Goal: Communication & Community: Share content

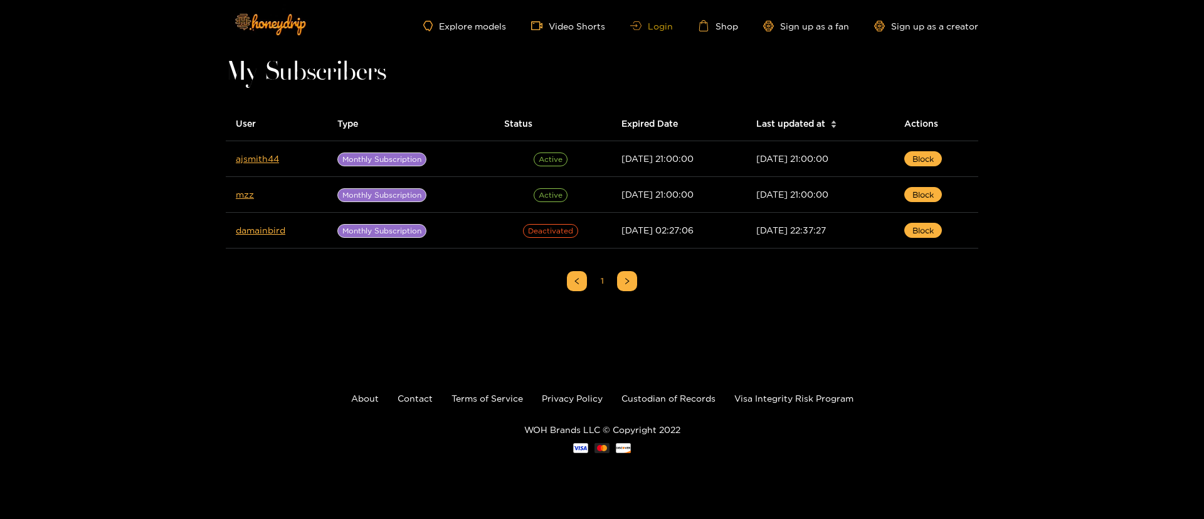
click at [650, 26] on link "Login" at bounding box center [651, 25] width 43 height 9
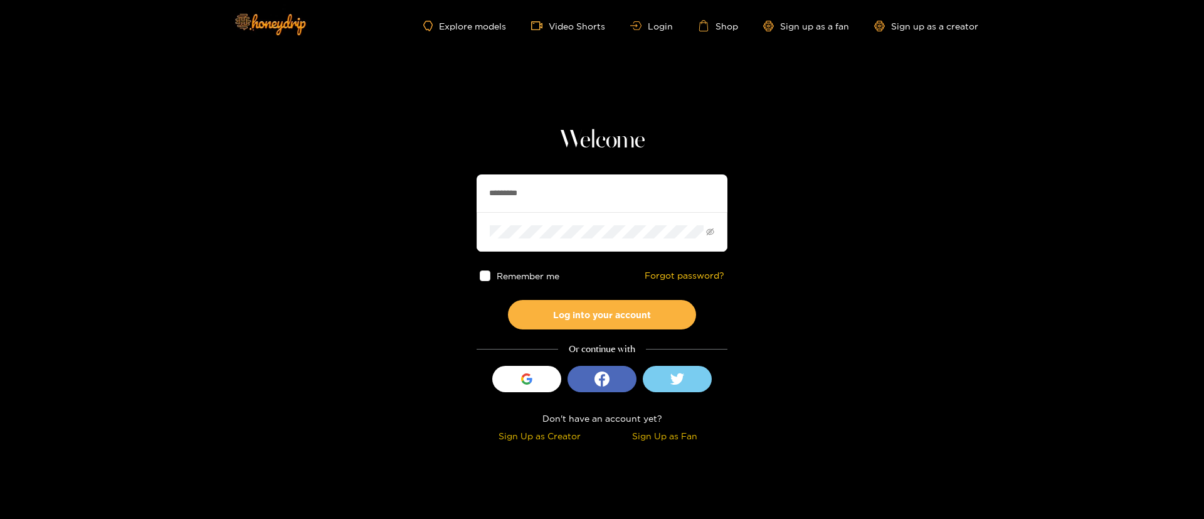
click at [611, 192] on input "*********" at bounding box center [602, 193] width 251 height 38
type input "*********"
click at [631, 317] on button "Log into your account" at bounding box center [602, 314] width 188 height 29
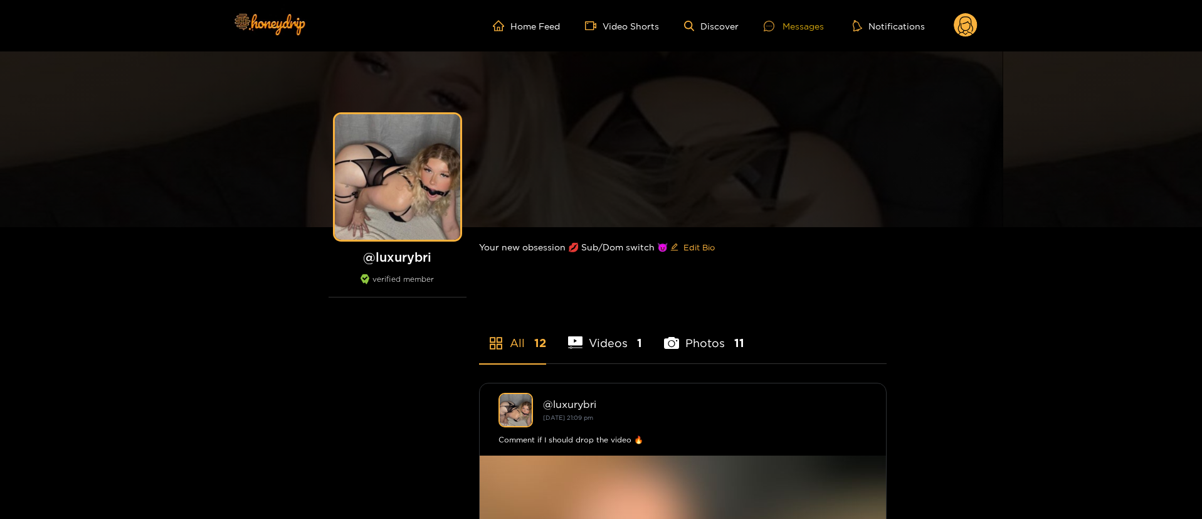
click at [805, 26] on div "Messages" at bounding box center [794, 26] width 60 height 14
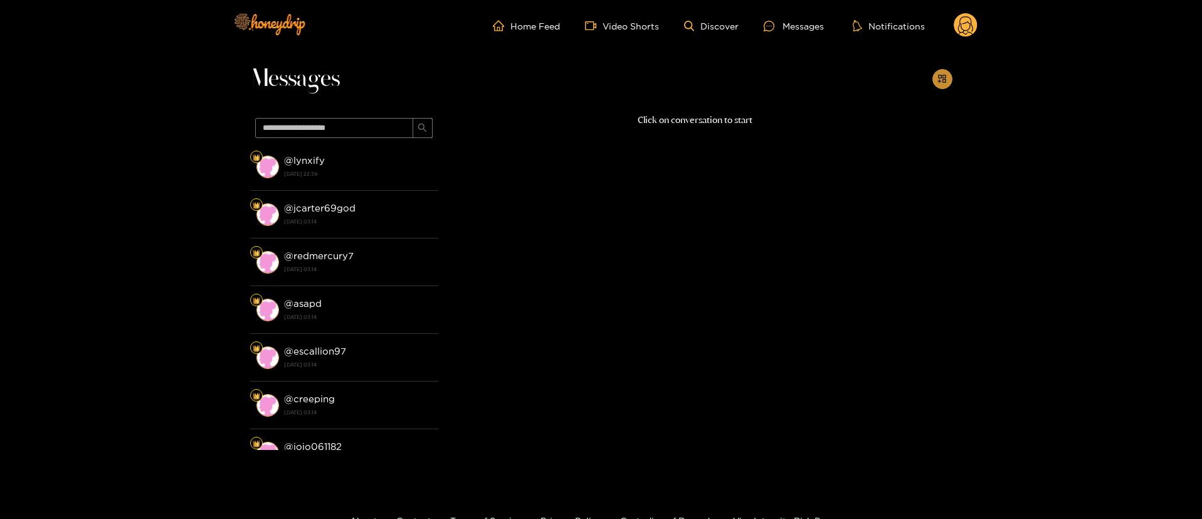
click at [935, 76] on button "button" at bounding box center [942, 79] width 20 height 20
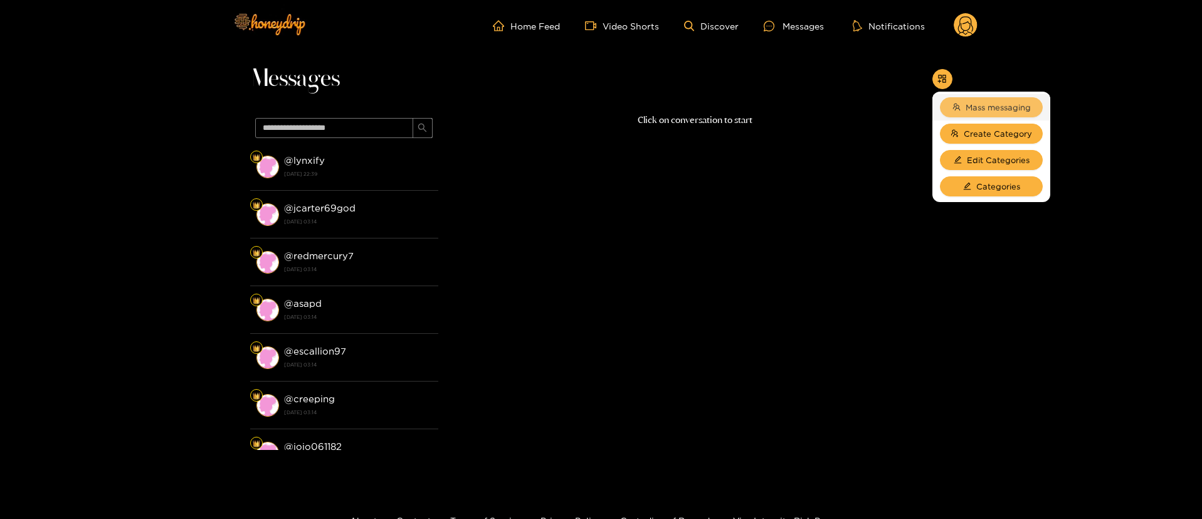
click at [969, 101] on span "Mass messaging" at bounding box center [998, 107] width 65 height 13
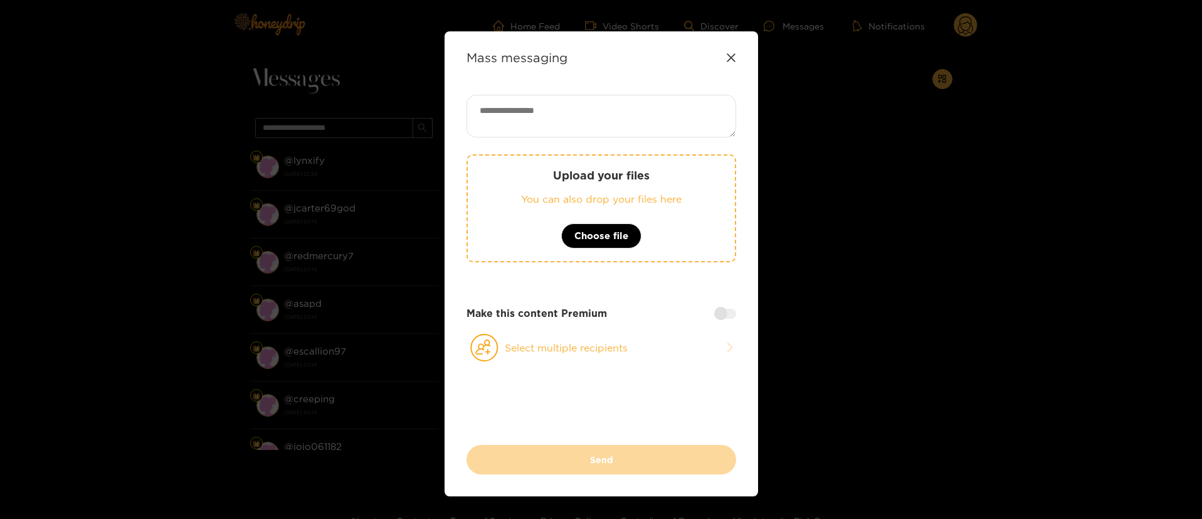
drag, startPoint x: 653, startPoint y: 110, endPoint x: 646, endPoint y: 108, distance: 7.1
click at [652, 110] on textarea at bounding box center [601, 116] width 270 height 43
paste textarea "**********"
type textarea "**********"
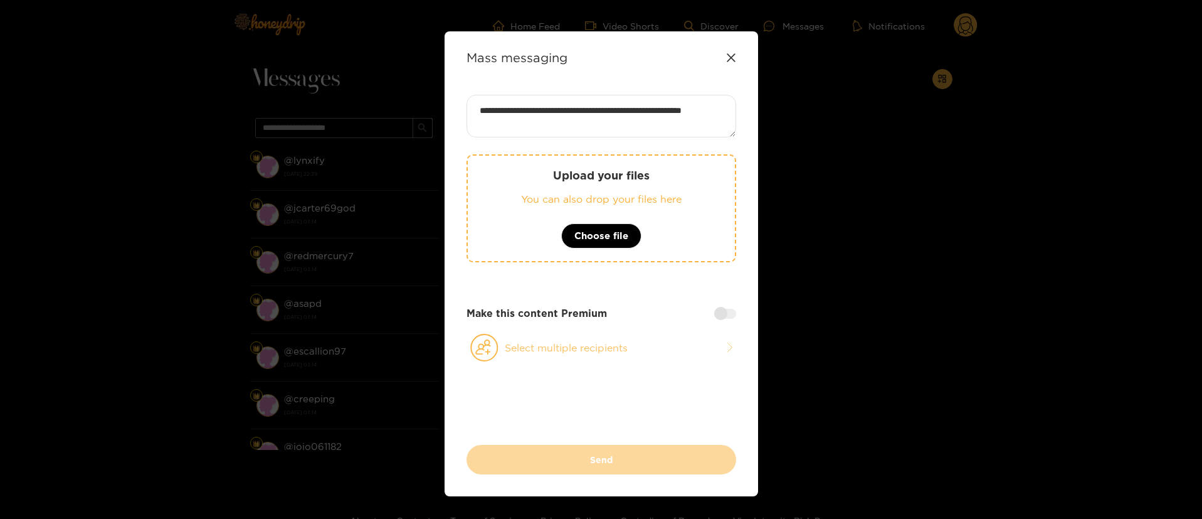
click at [611, 341] on button "Select multiple recipients" at bounding box center [601, 347] width 270 height 29
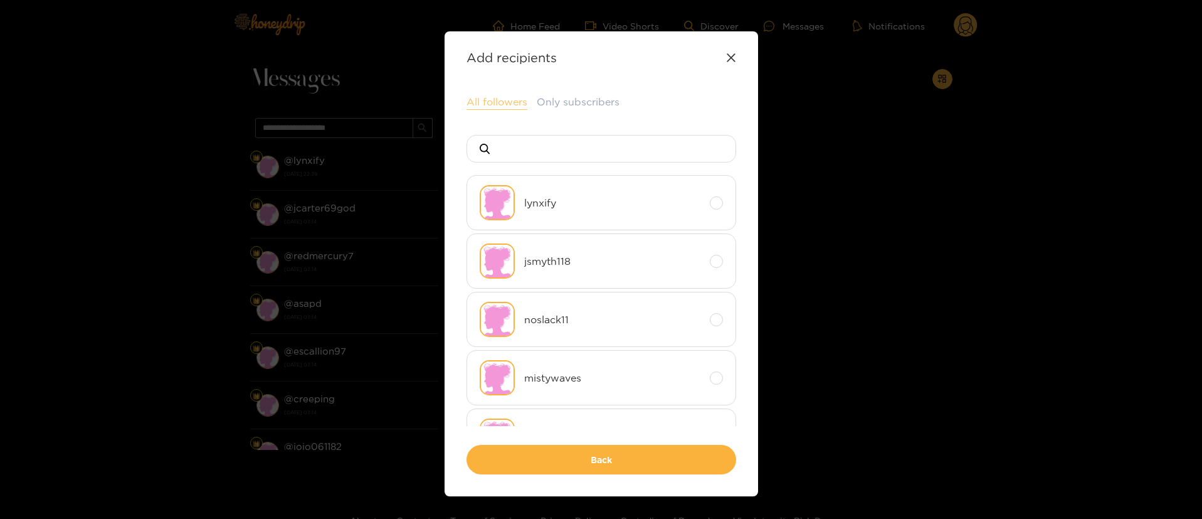
click at [504, 98] on button "All followers" at bounding box center [496, 102] width 61 height 15
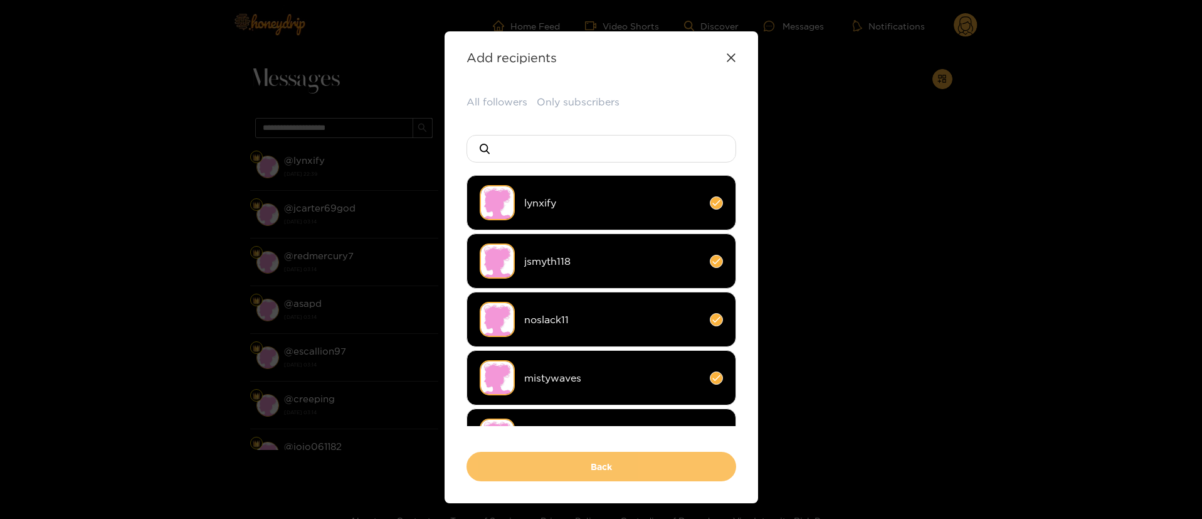
click at [609, 464] on button "Back" at bounding box center [601, 465] width 270 height 29
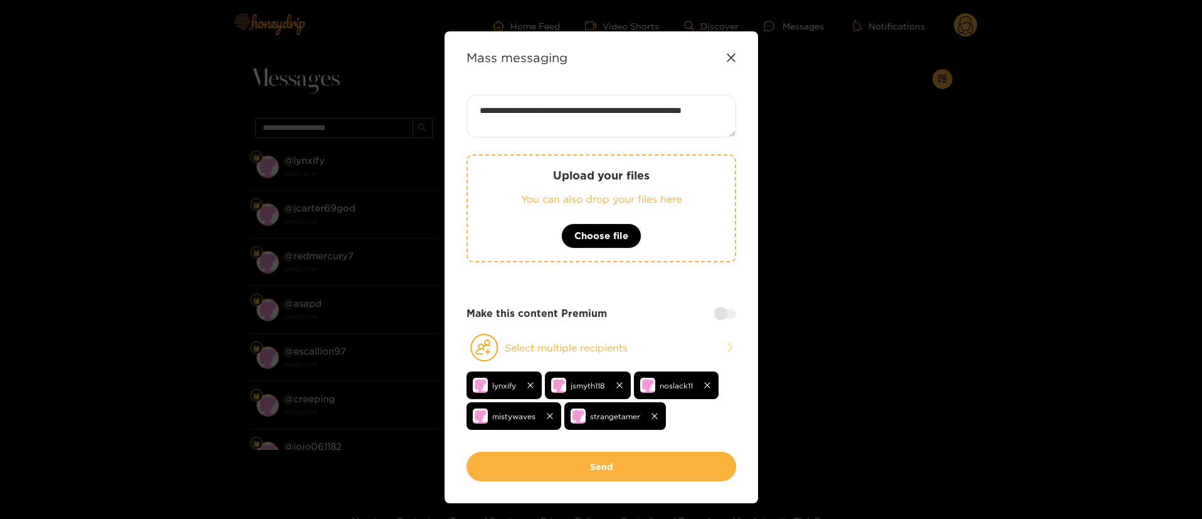
click at [609, 464] on button "Send" at bounding box center [601, 465] width 270 height 29
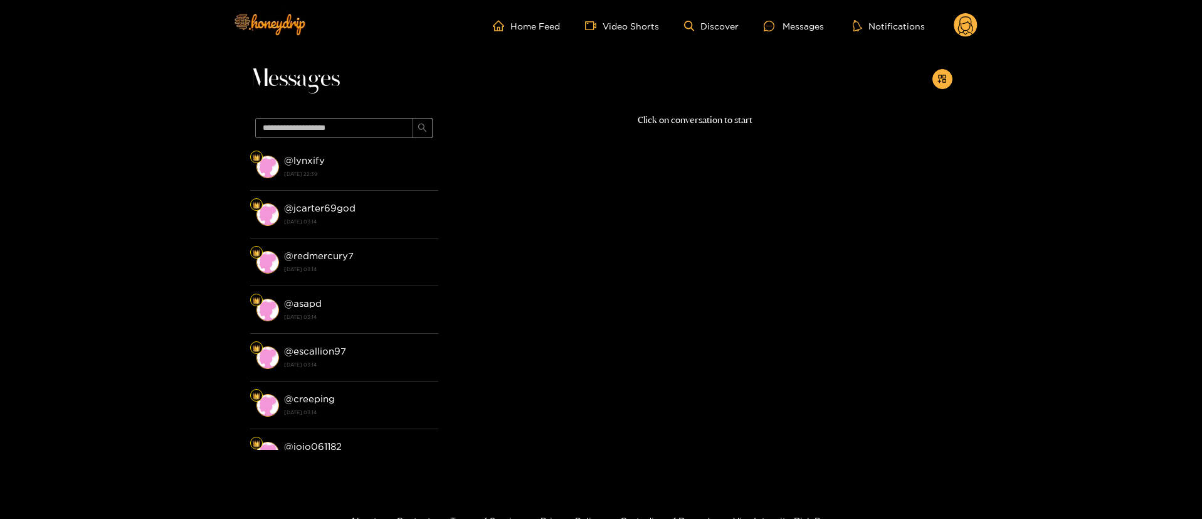
scroll to position [0, 0]
click at [971, 31] on circle at bounding box center [966, 25] width 24 height 24
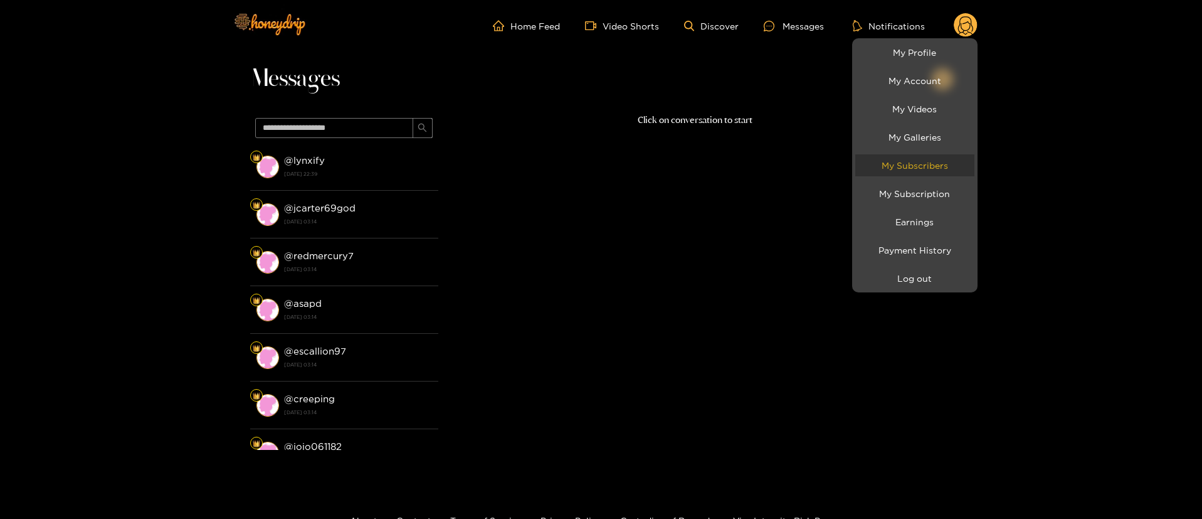
click at [915, 166] on link "My Subscribers" at bounding box center [914, 165] width 119 height 22
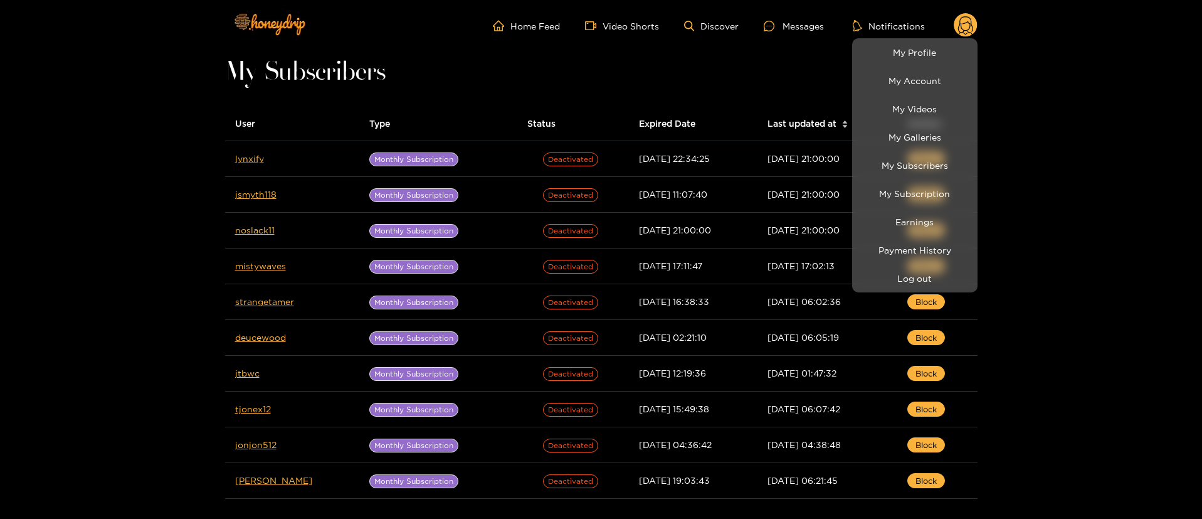
click at [1107, 162] on div at bounding box center [601, 259] width 1202 height 519
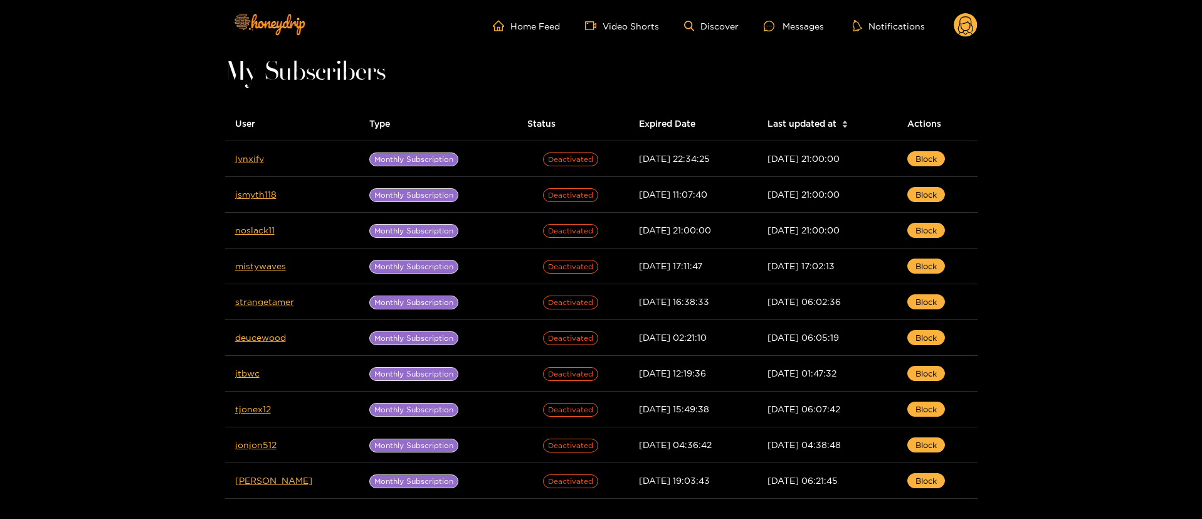
click at [954, 27] on icon at bounding box center [966, 25] width 24 height 25
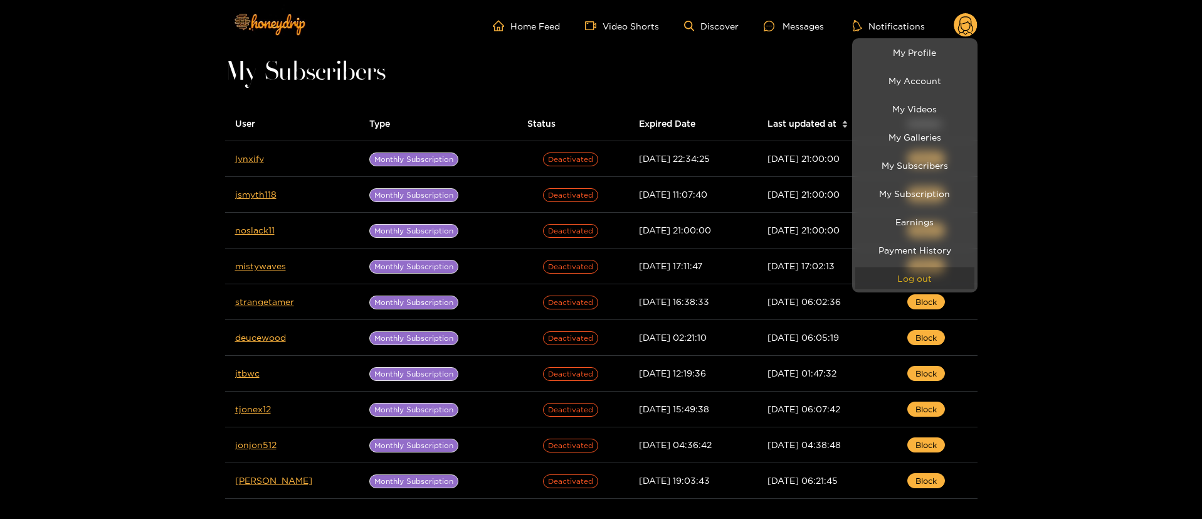
click at [941, 278] on button "Log out" at bounding box center [914, 278] width 119 height 22
